Goal: Information Seeking & Learning: Learn about a topic

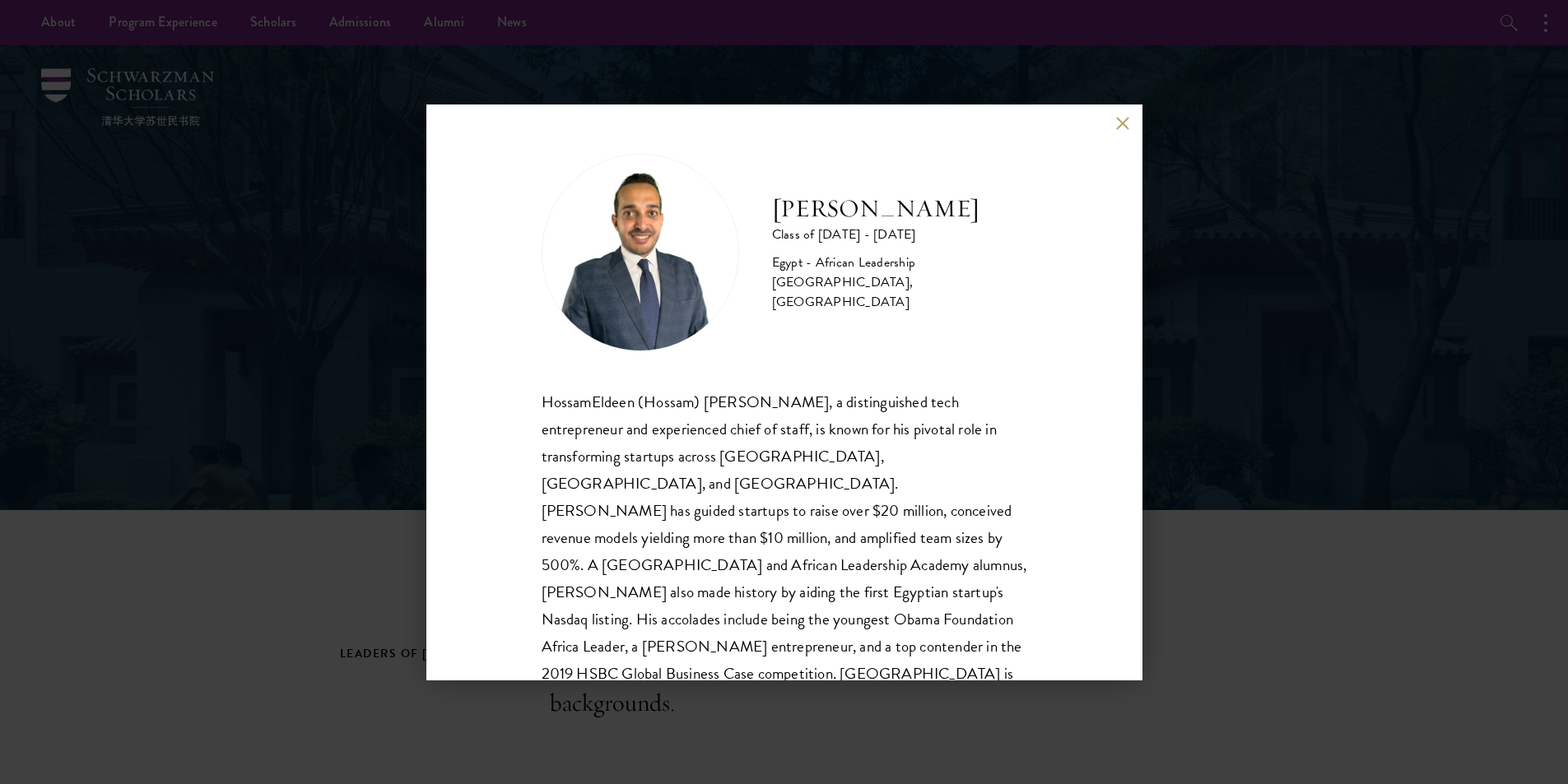
click at [1112, 125] on div "HossamEldeen Abdelfatah Class of [DATE] - [DATE] [GEOGRAPHIC_DATA] - African Le…" at bounding box center [784, 393] width 716 height 577
click at [1119, 120] on button at bounding box center [1123, 124] width 14 height 14
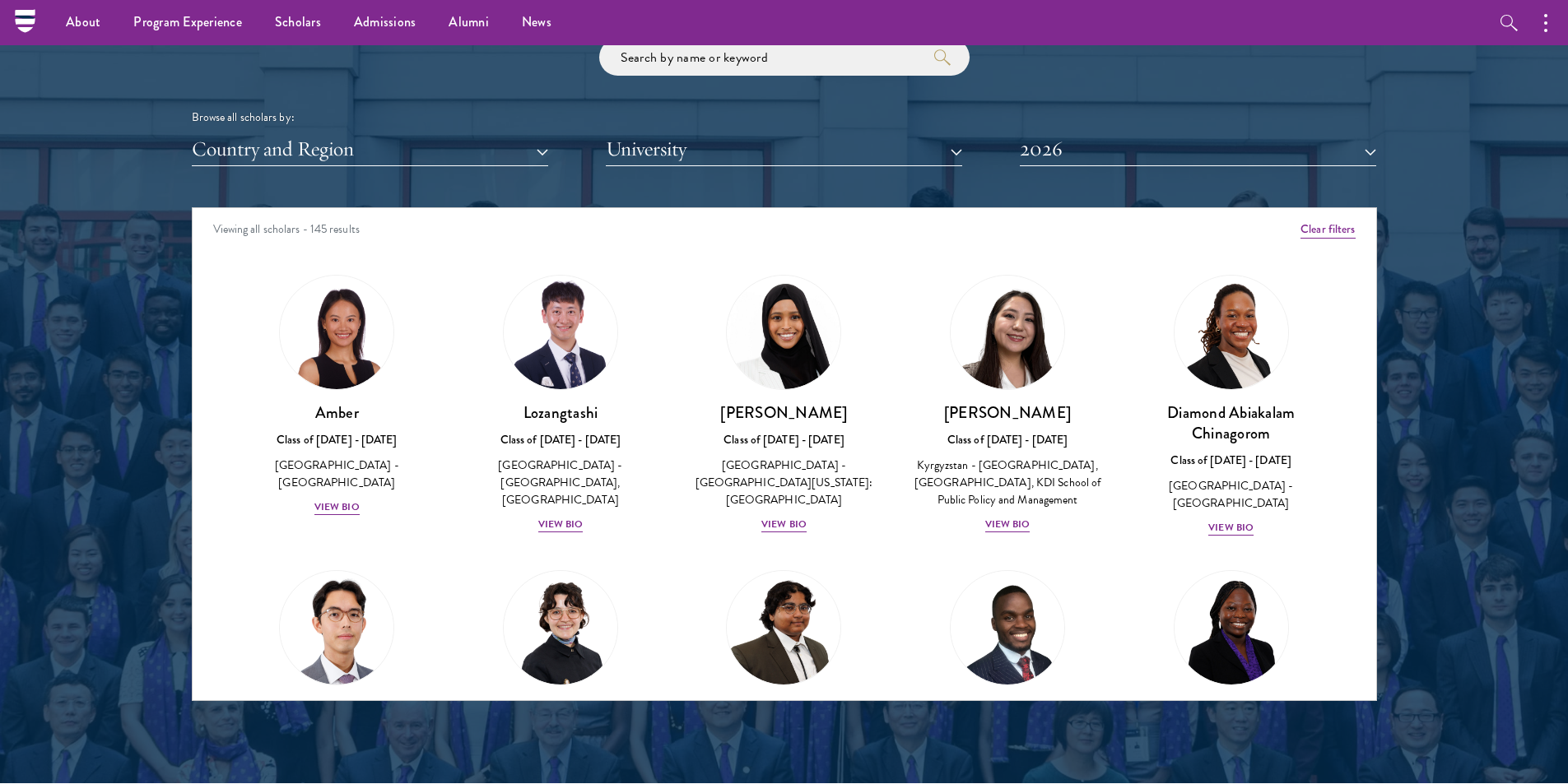
scroll to position [1893, 0]
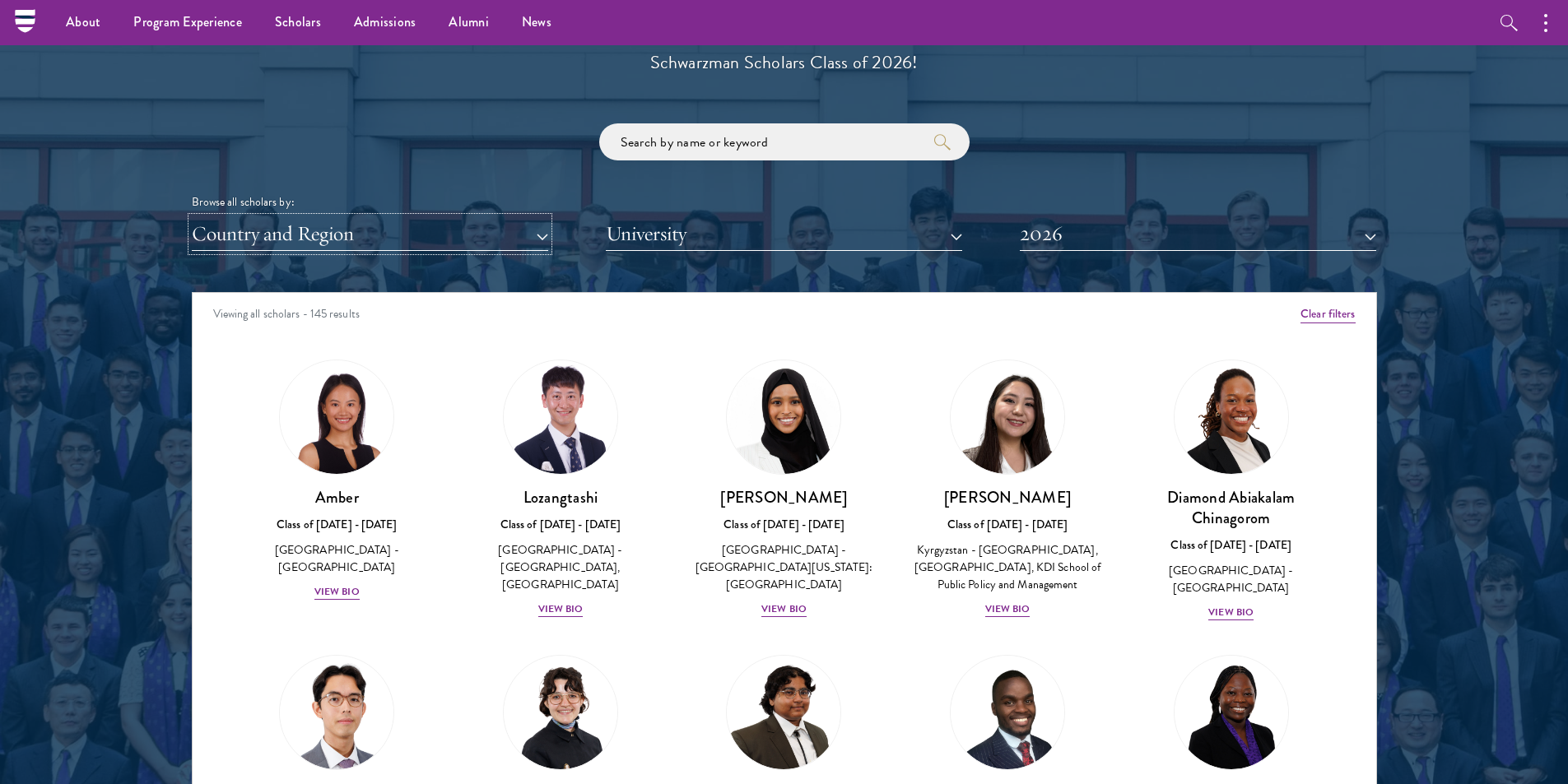
click at [428, 242] on button "Country and Region" at bounding box center [369, 234] width 356 height 34
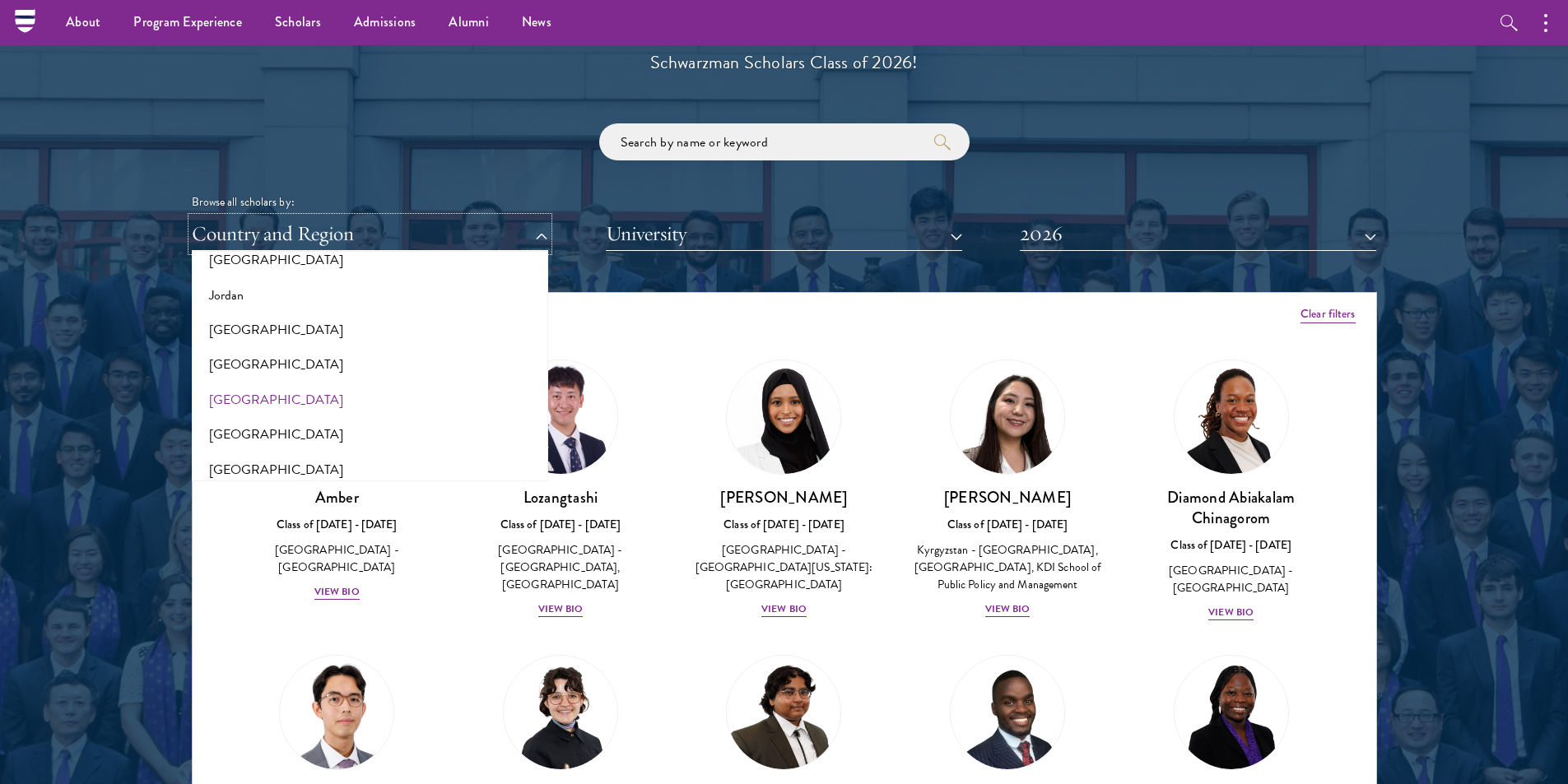
scroll to position [1558, 0]
click at [256, 268] on button "[GEOGRAPHIC_DATA]" at bounding box center [369, 258] width 346 height 35
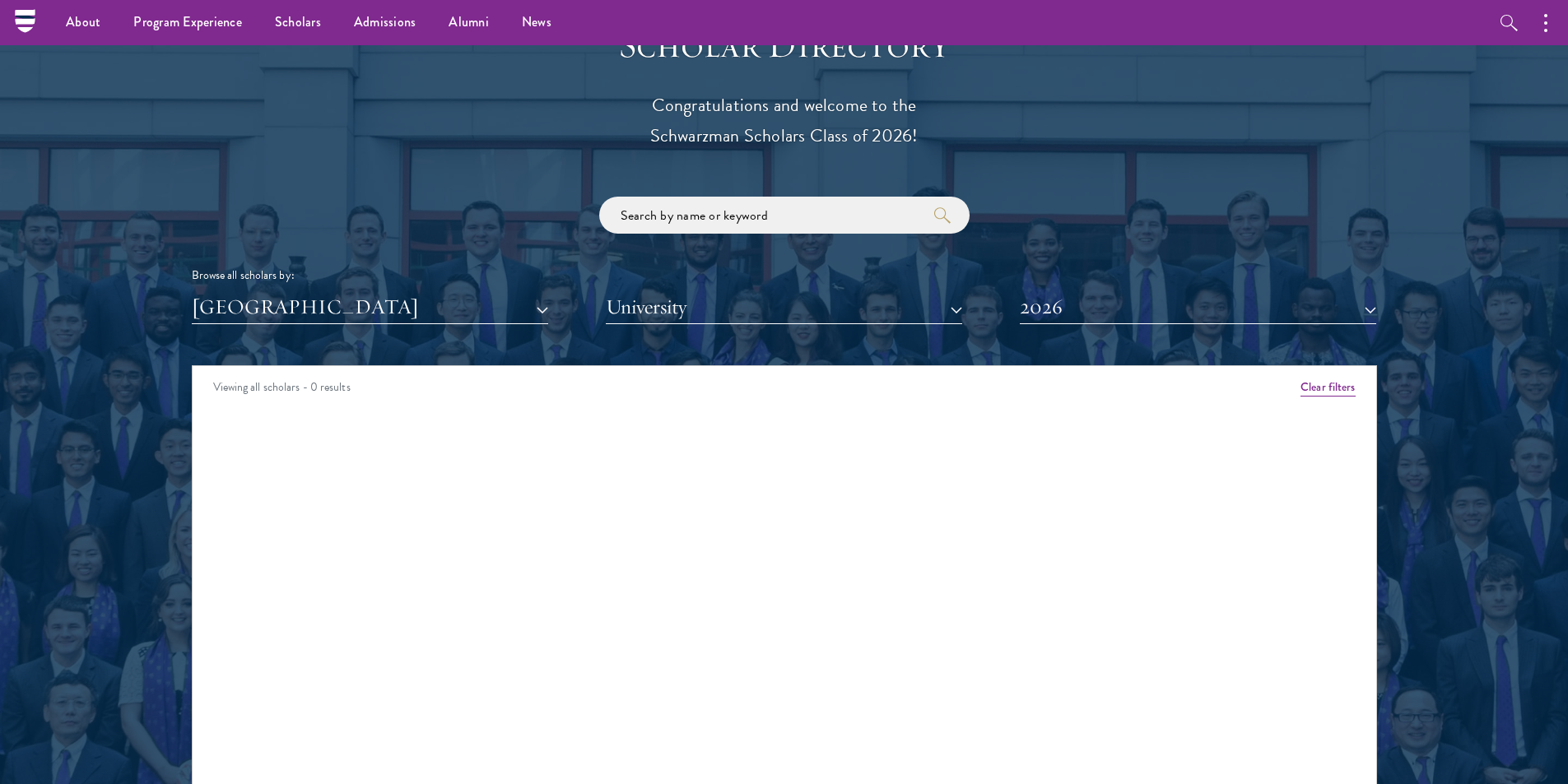
scroll to position [1810, 0]
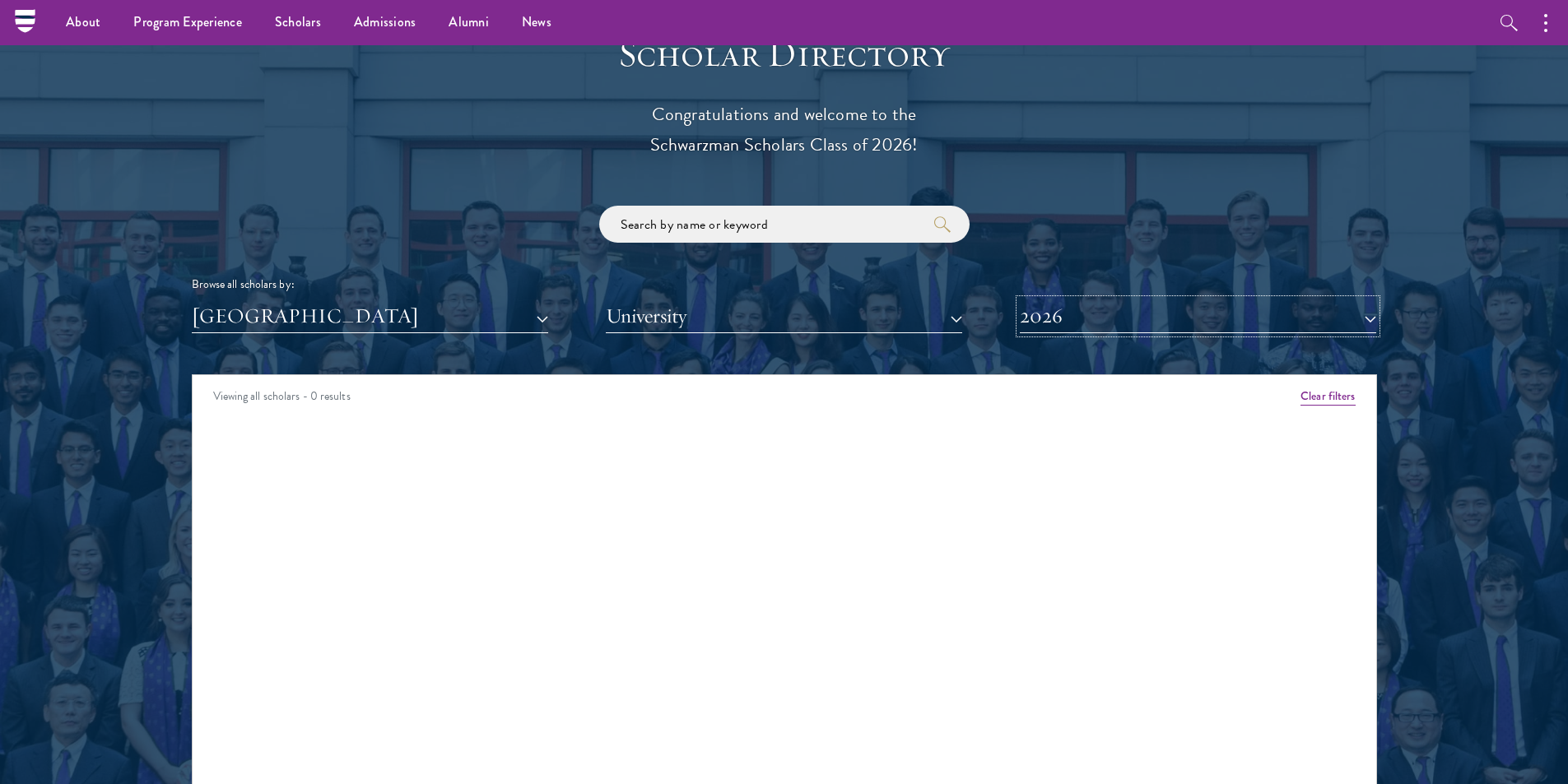
click at [1070, 317] on button "2026" at bounding box center [1197, 316] width 356 height 34
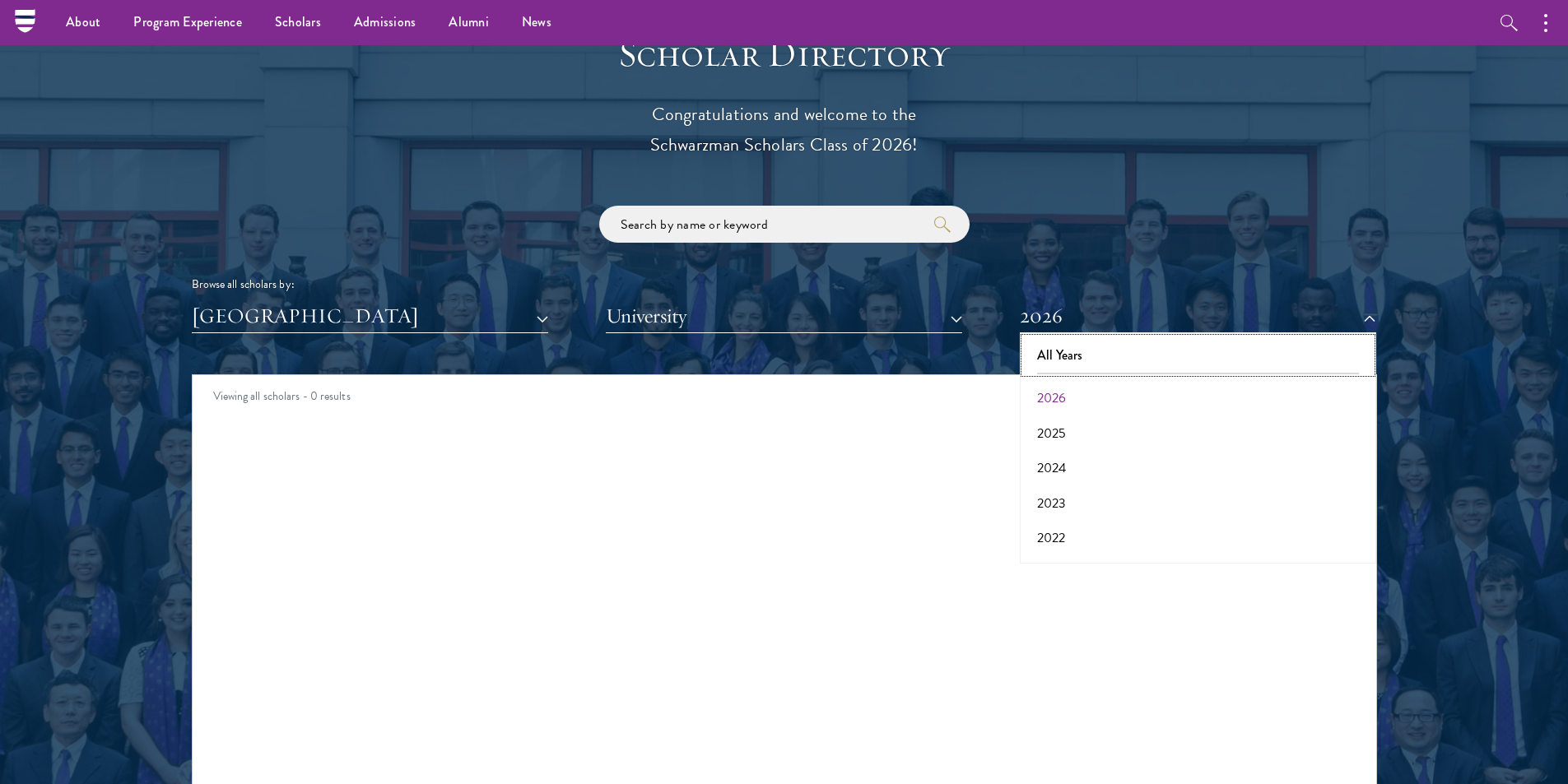
click at [1066, 354] on button "All Years" at bounding box center [1197, 355] width 346 height 35
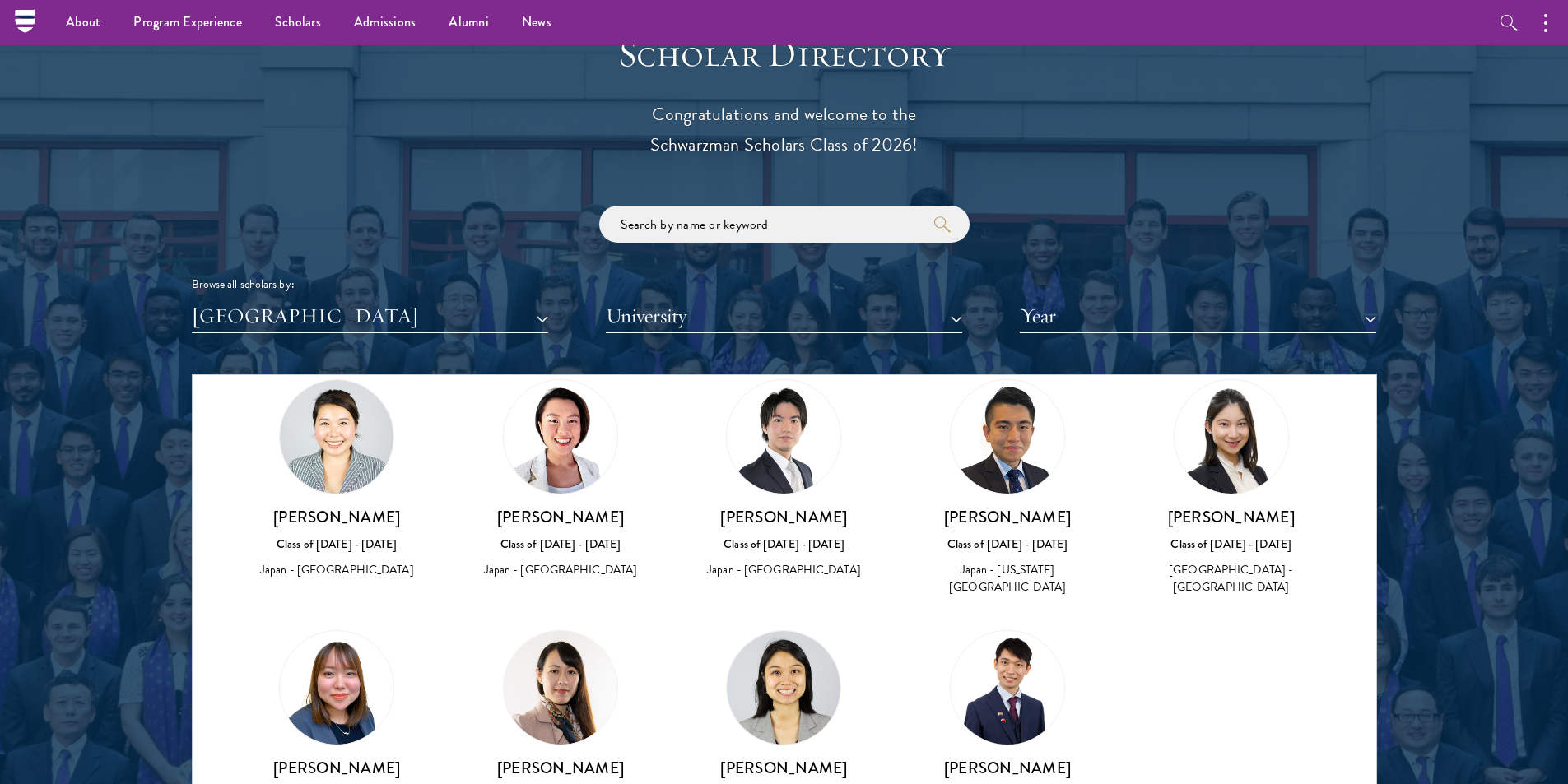
scroll to position [340, 0]
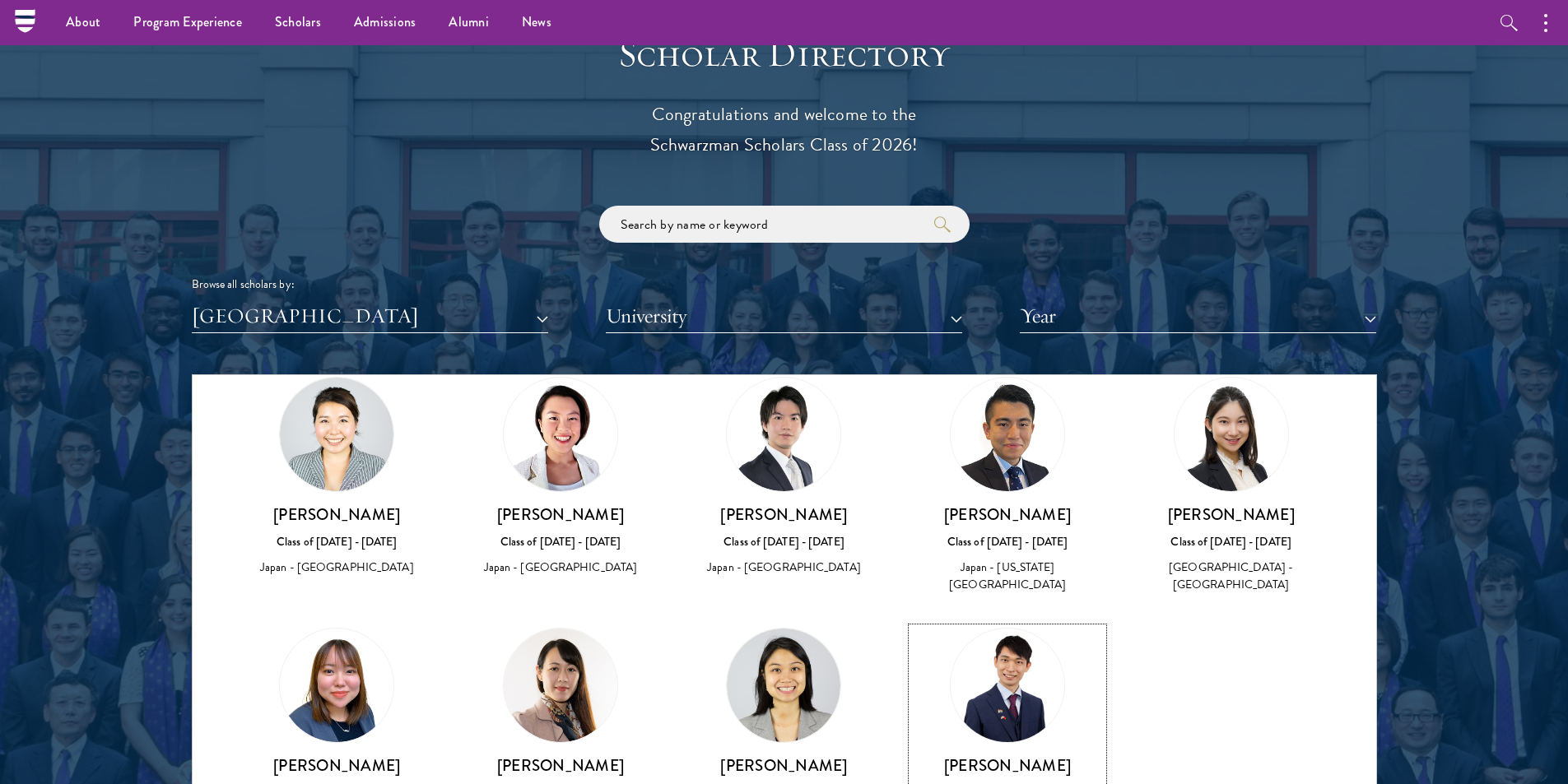
click at [1000, 784] on div "Class of [DATE] - [DATE]" at bounding box center [1006, 792] width 191 height 17
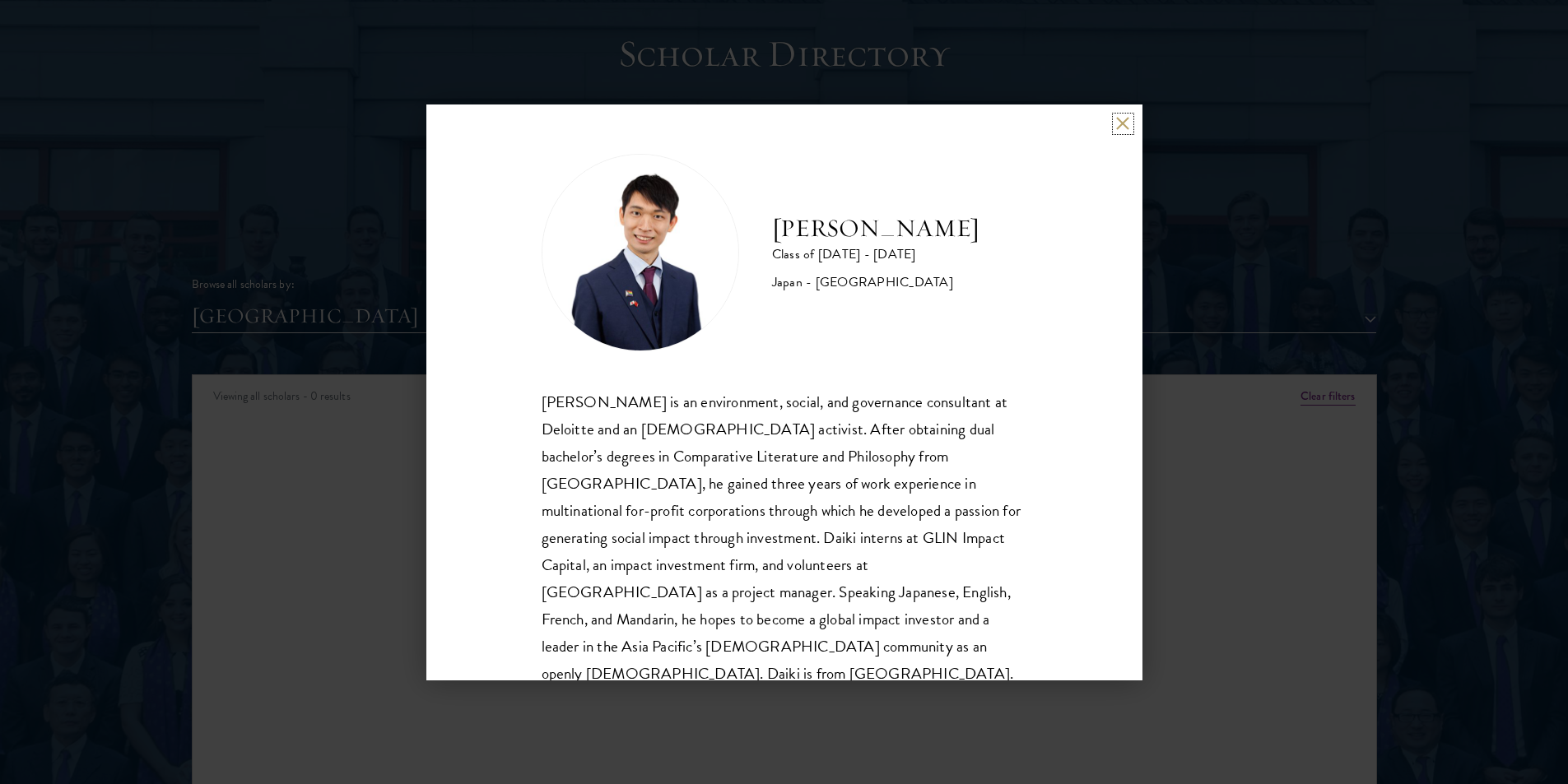
click at [1121, 121] on button at bounding box center [1123, 124] width 14 height 14
